Goal: Information Seeking & Learning: Check status

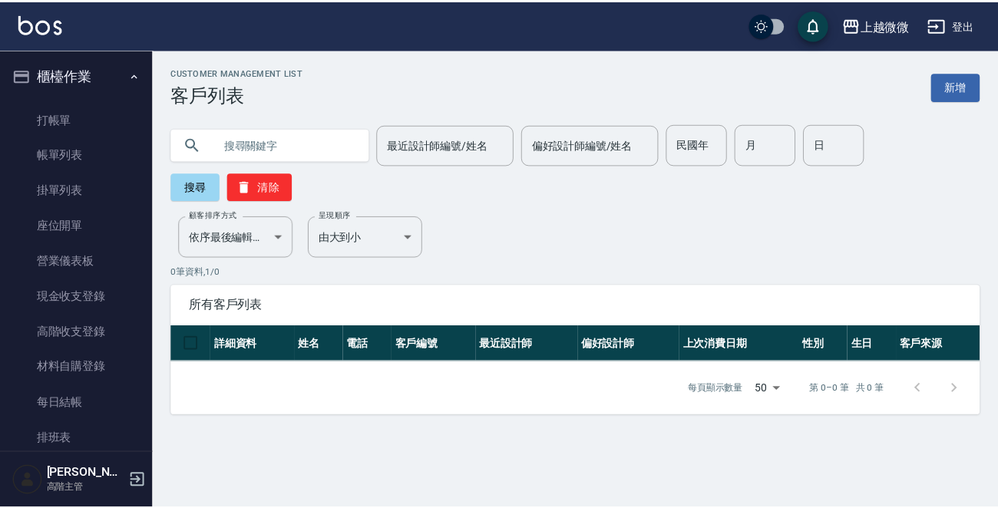
scroll to position [376, 0]
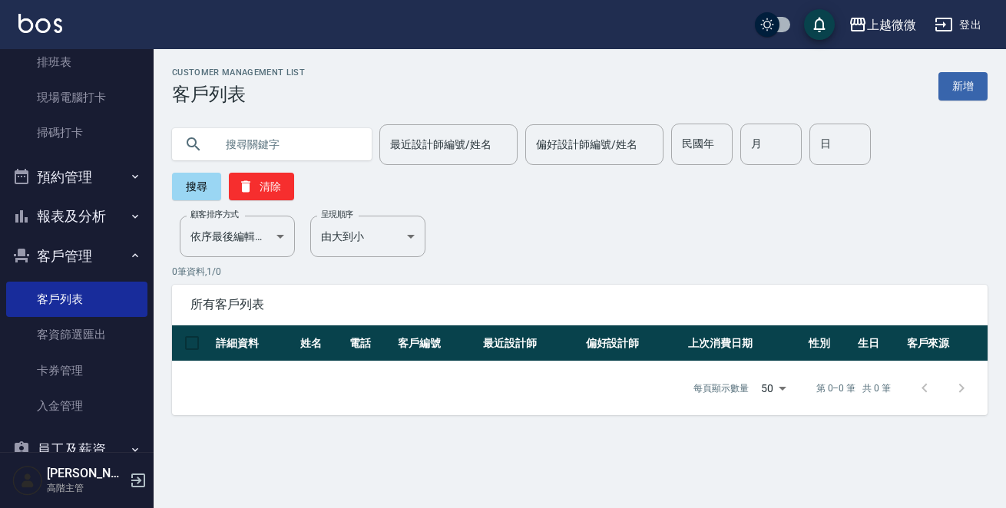
drag, startPoint x: 276, startPoint y: 115, endPoint x: 276, endPoint y: 131, distance: 15.4
click at [276, 122] on div "最近設計師編號/姓名 最近設計師編號/姓名 偏好設計師編號/姓名 偏好設計師編號/姓名 民國年 民國年 月 月 日 日 搜尋 清除" at bounding box center [571, 152] width 834 height 95
click at [277, 133] on input "text" at bounding box center [287, 144] width 144 height 41
click at [296, 141] on input "text" at bounding box center [287, 144] width 144 height 41
type input "珠寶"
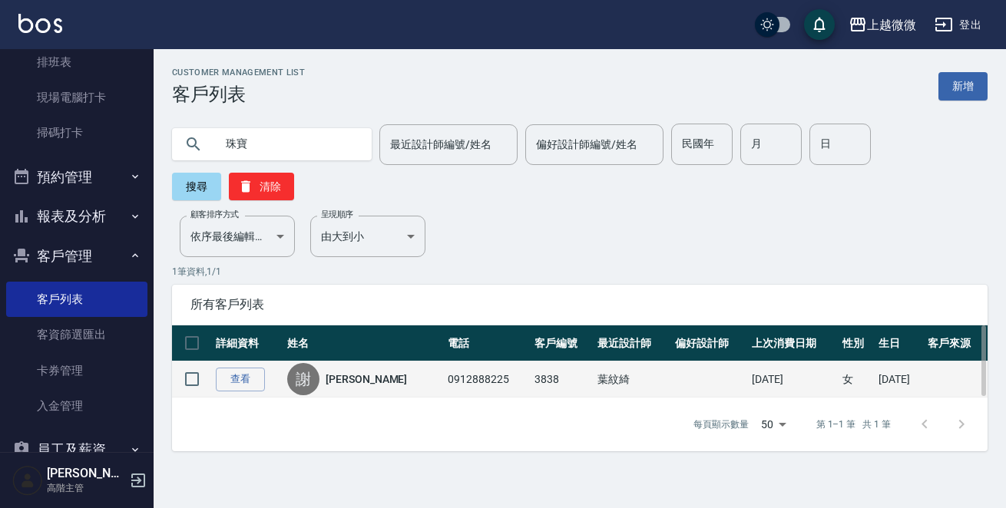
click at [346, 372] on link "[PERSON_NAME]" at bounding box center [366, 379] width 81 height 15
click at [346, 349] on div "Customer Management List 客戶列表 新增 珠寶 最近設計師編號/姓名 最近設計師編號/姓名 偏好設計師編號/姓名 偏好設計師編號/姓名…" at bounding box center [503, 254] width 1006 height 508
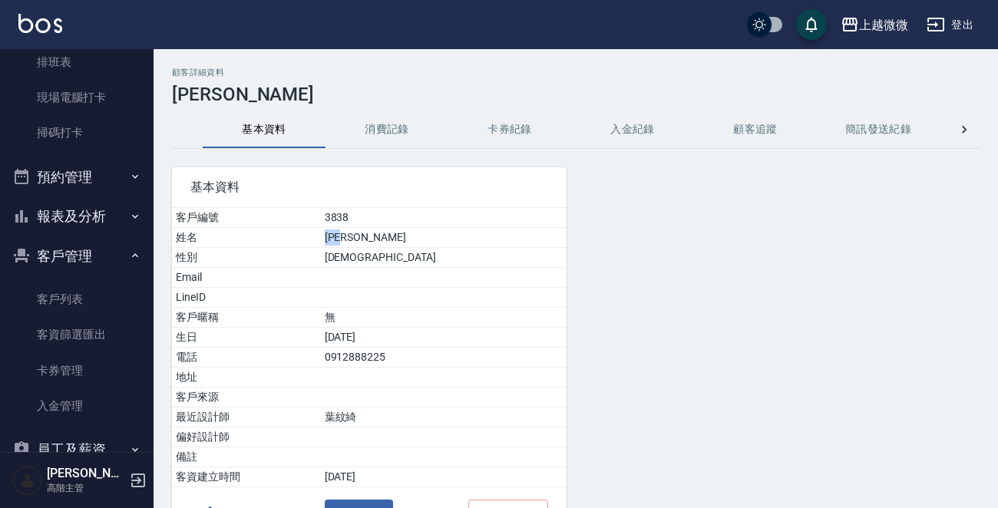
drag, startPoint x: 381, startPoint y: 230, endPoint x: 430, endPoint y: 240, distance: 50.3
click at [430, 240] on td "[PERSON_NAME]" at bounding box center [444, 238] width 246 height 20
click at [462, 235] on td "[PERSON_NAME]" at bounding box center [444, 238] width 246 height 20
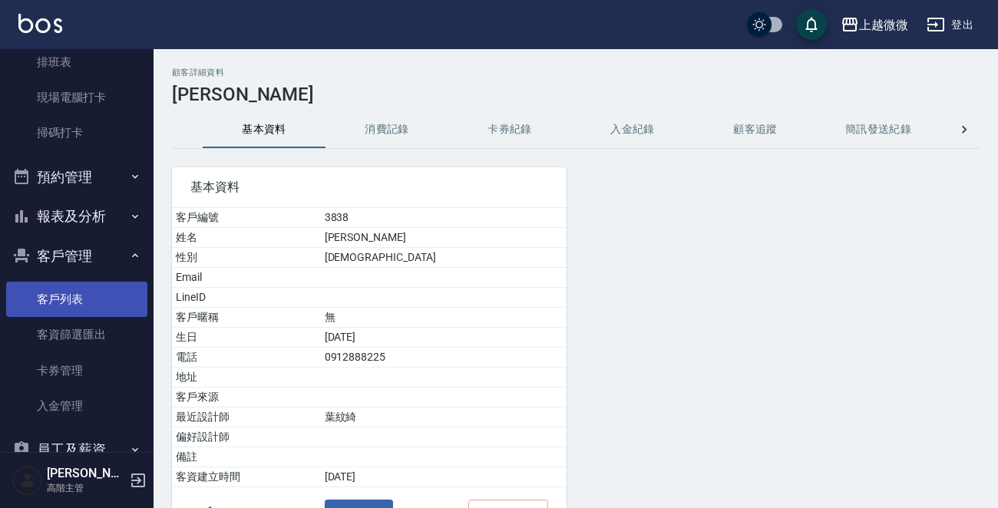
click at [60, 286] on link "客戶列表" at bounding box center [76, 299] width 141 height 35
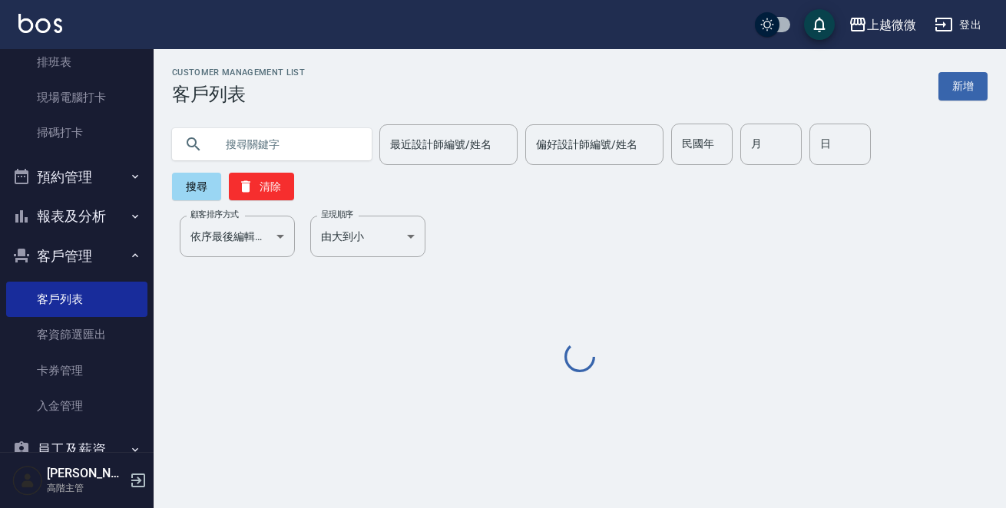
click at [284, 137] on input "text" at bounding box center [287, 144] width 144 height 41
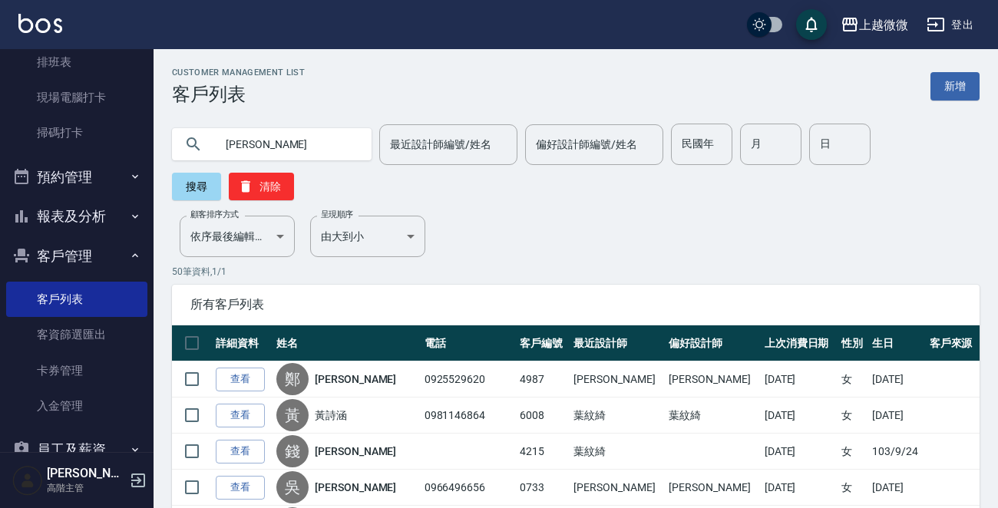
type input "[PERSON_NAME]"
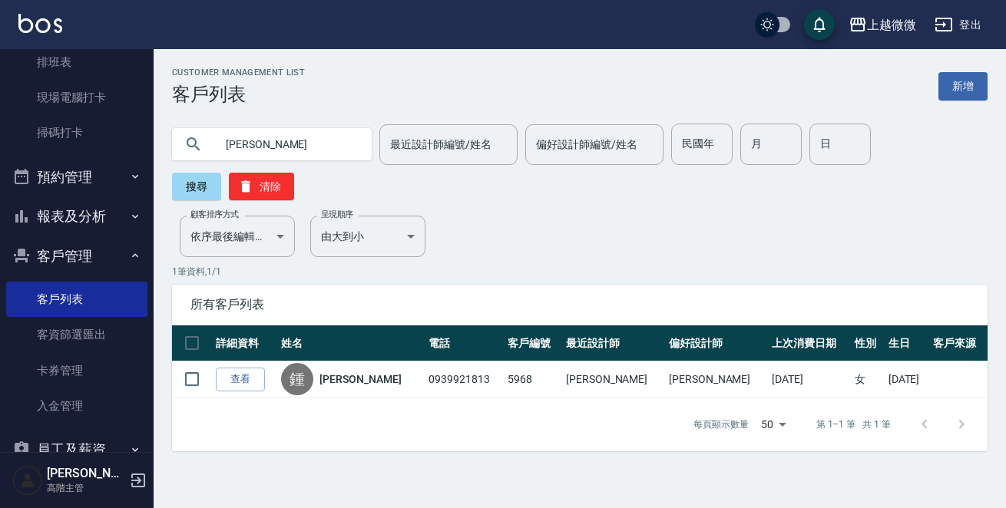
click at [352, 372] on link "[PERSON_NAME]" at bounding box center [359, 379] width 81 height 15
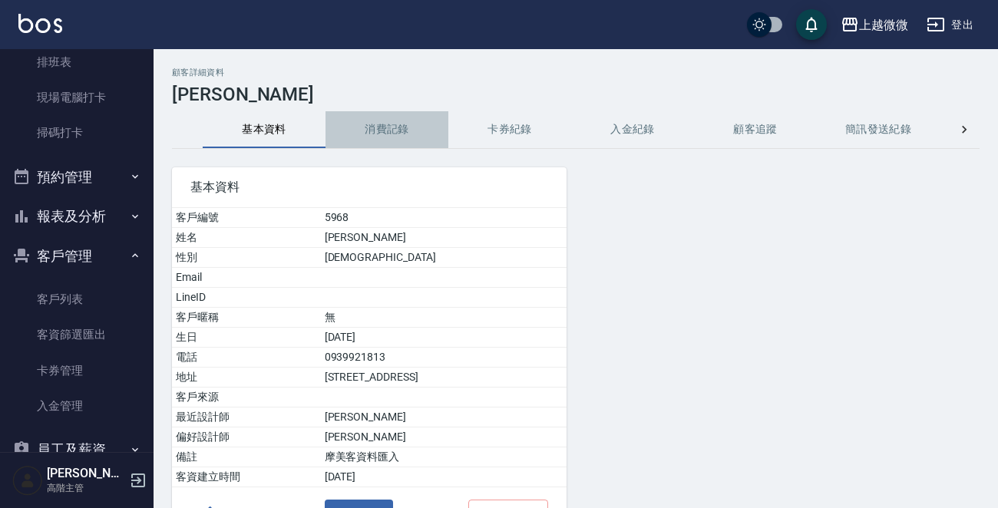
click at [395, 120] on button "消費記錄" at bounding box center [387, 129] width 123 height 37
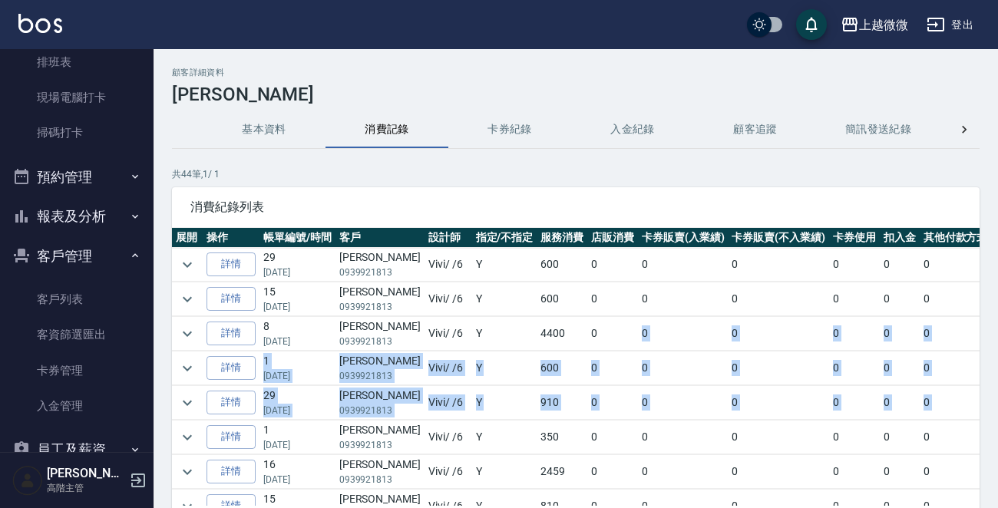
scroll to position [0, 217]
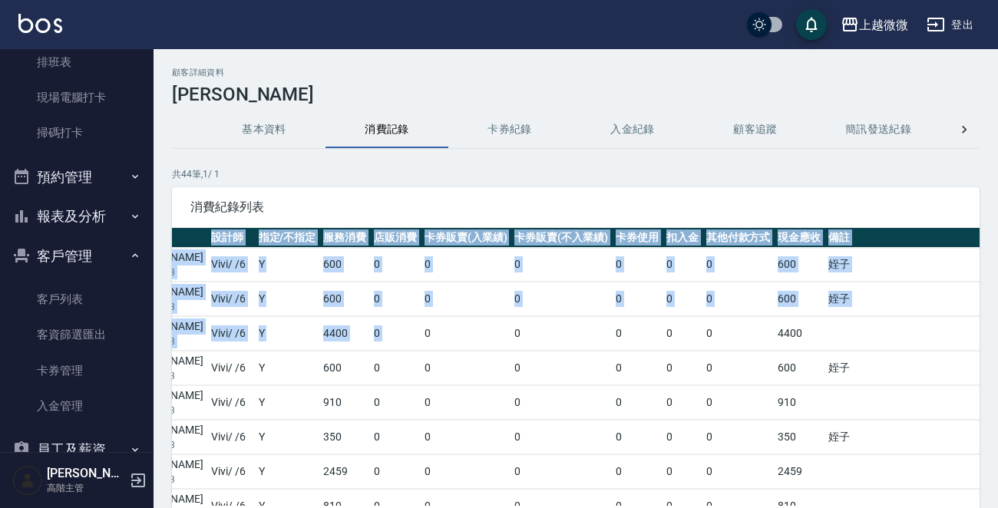
drag, startPoint x: 665, startPoint y: 342, endPoint x: 1004, endPoint y: 415, distance: 347.3
click at [998, 415] on html "上越微微 登出 櫃檯作業 打帳單 帳單列表 掛單列表 座位開單 營業儀表板 現金收支登錄 高階收支登錄 材料自購登錄 每日結帳 排班表 現場電腦打卡 掃碼打卡…" at bounding box center [499, 306] width 998 height 613
click at [834, 327] on td at bounding box center [922, 334] width 194 height 34
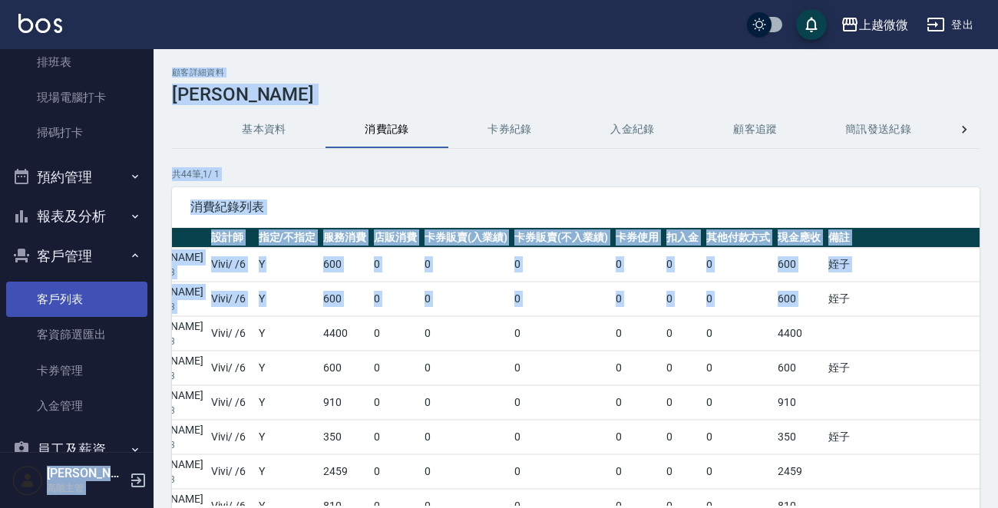
scroll to position [0, 0]
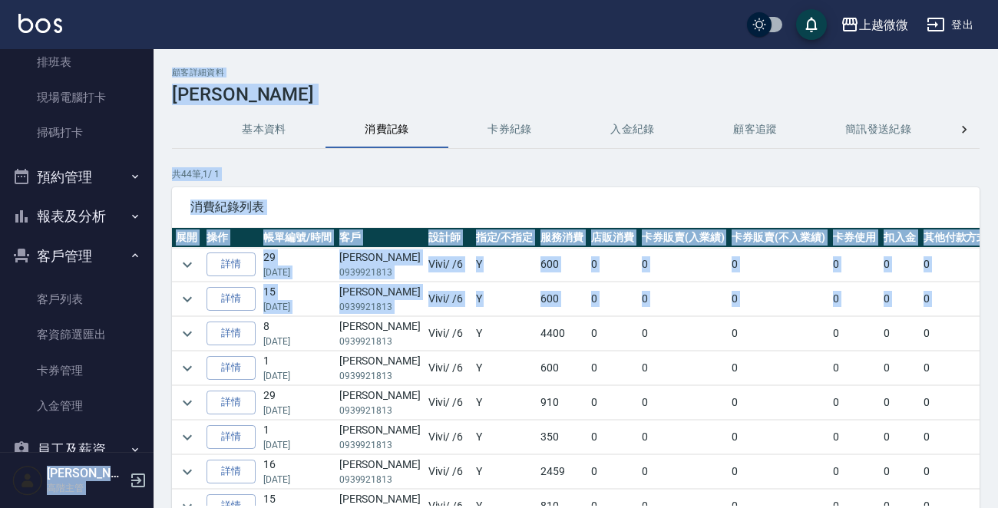
drag, startPoint x: 780, startPoint y: 302, endPoint x: 146, endPoint y: 288, distance: 634.4
click at [15, 300] on div "上越微微 登出 櫃檯作業 打帳單 帳單列表 掛單列表 座位開單 營業儀表板 現金收支登錄 高階收支登錄 材料自購登錄 每日結帳 排班表 現場電腦打卡 掃碼打卡…" at bounding box center [499, 306] width 998 height 613
click at [191, 296] on icon "expand row" at bounding box center [187, 299] width 18 height 18
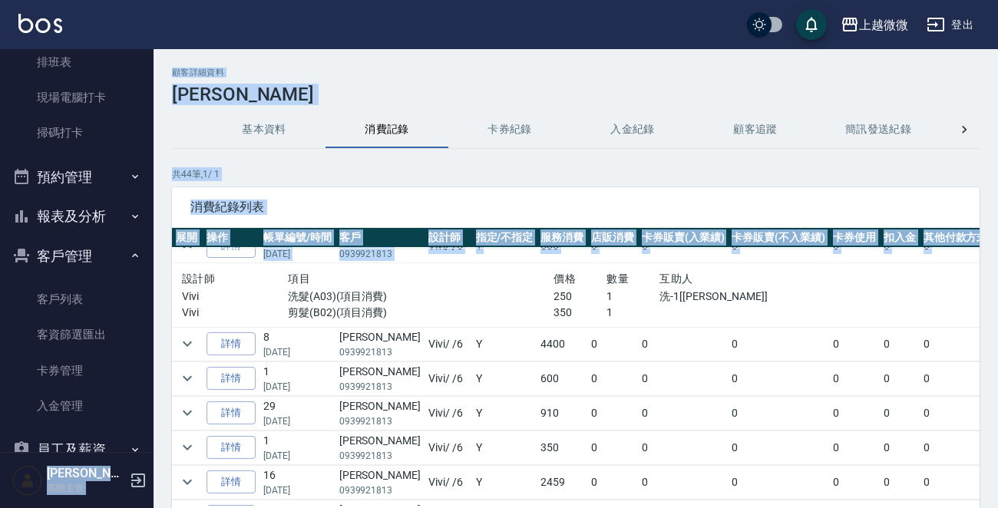
scroll to position [77, 0]
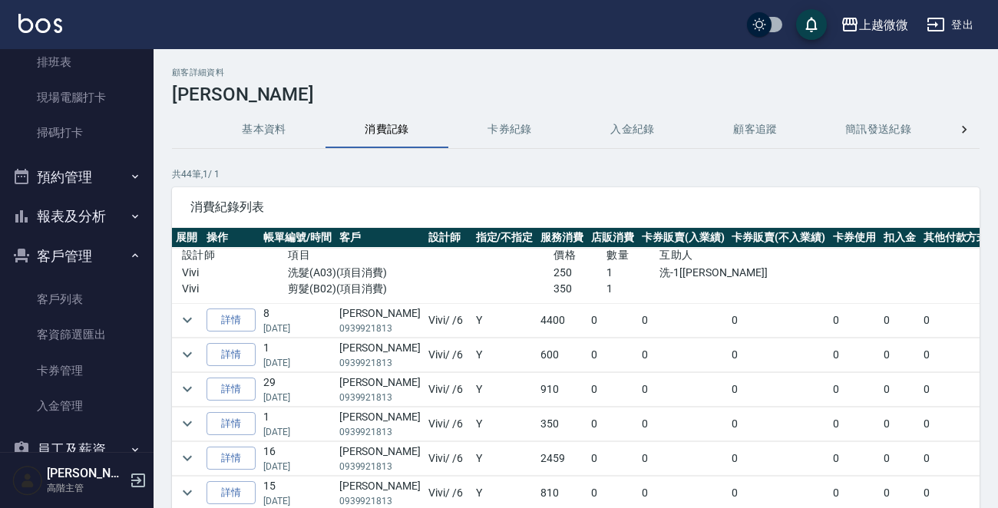
click at [403, 286] on p "剪髮(B02)(項目消費)" at bounding box center [421, 289] width 266 height 16
drag, startPoint x: 511, startPoint y: 270, endPoint x: 576, endPoint y: 270, distance: 64.5
click at [576, 270] on div "Vivi 洗髮(A03)(項目消費) 250 1 洗-1[[PERSON_NAME]]" at bounding box center [500, 273] width 637 height 16
click at [446, 281] on p "剪髮(B02)(項目消費)" at bounding box center [421, 289] width 266 height 16
drag, startPoint x: 498, startPoint y: 282, endPoint x: 610, endPoint y: 293, distance: 113.4
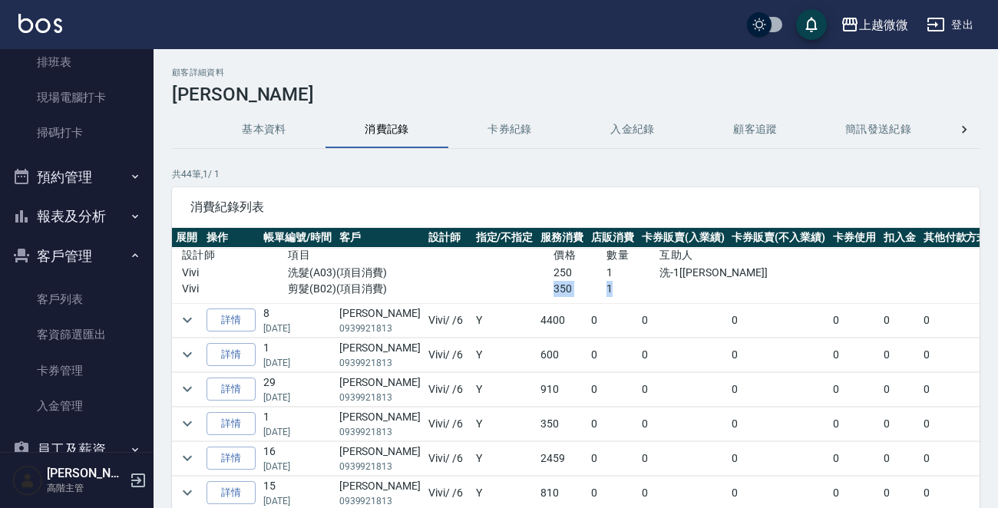
click at [610, 293] on div "Vivi 剪髮(B02)(項目消費) 350 1" at bounding box center [500, 289] width 637 height 16
click at [668, 293] on div at bounding box center [740, 289] width 160 height 16
